Goal: Task Accomplishment & Management: Manage account settings

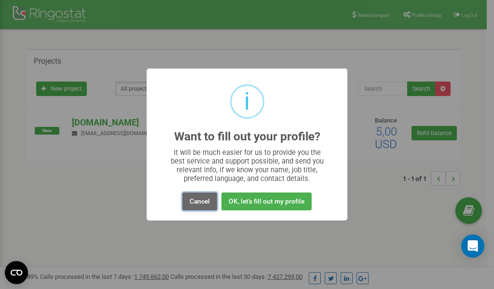
click at [203, 201] on button "Cancel" at bounding box center [199, 201] width 35 height 18
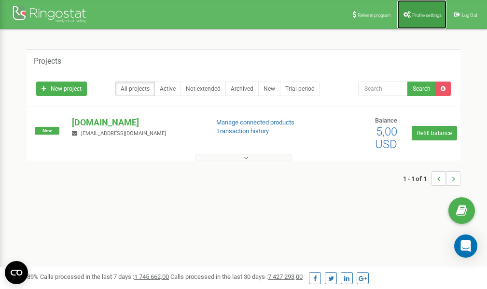
click at [423, 16] on span "Profile settings" at bounding box center [426, 15] width 29 height 5
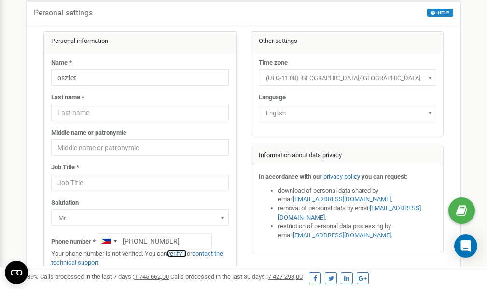
click at [180, 253] on link "verify it" at bounding box center [177, 253] width 20 height 7
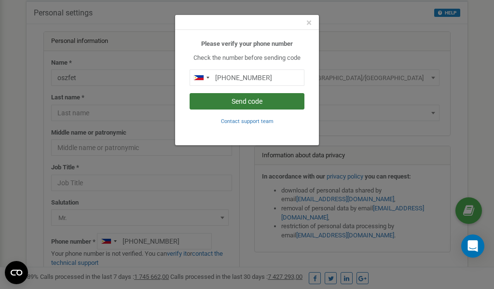
click at [262, 103] on button "Send code" at bounding box center [247, 101] width 115 height 16
